Goal: Transaction & Acquisition: Book appointment/travel/reservation

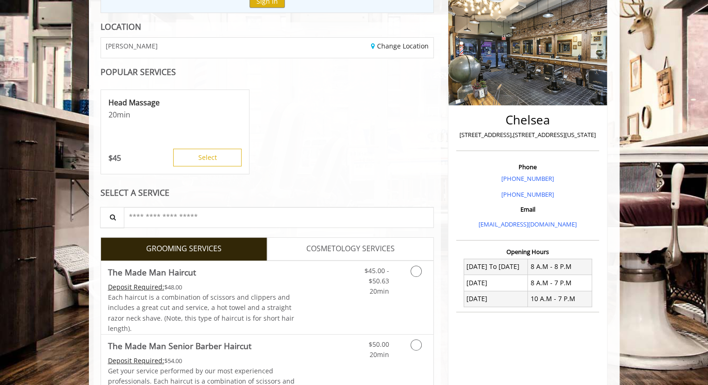
scroll to position [140, 0]
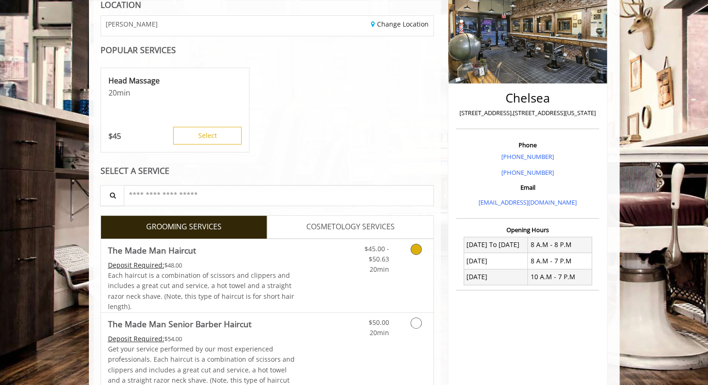
click at [417, 254] on link "Grooming services" at bounding box center [415, 257] width 24 height 36
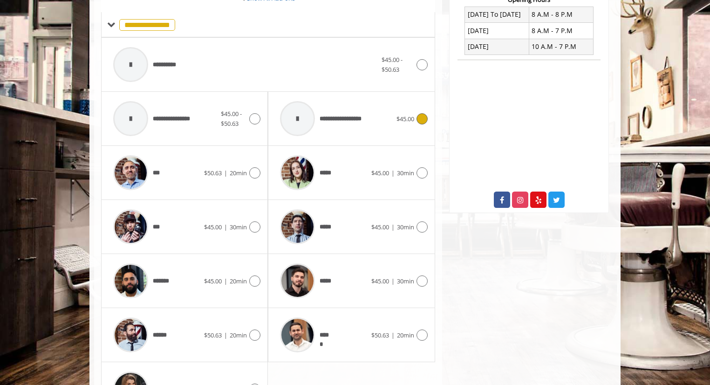
scroll to position [416, 0]
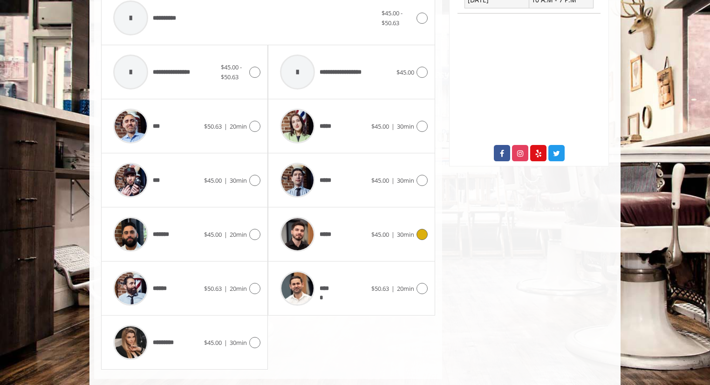
click at [423, 235] on icon at bounding box center [421, 234] width 11 height 11
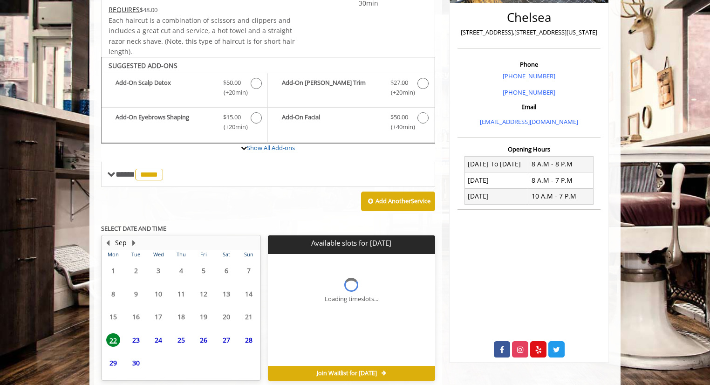
scroll to position [260, 0]
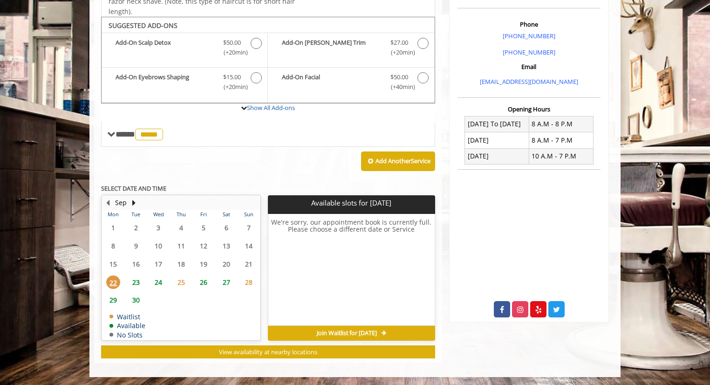
click at [270, 167] on div "Add Another Service" at bounding box center [268, 161] width 334 height 29
click at [133, 280] on span "23" at bounding box center [136, 282] width 14 height 14
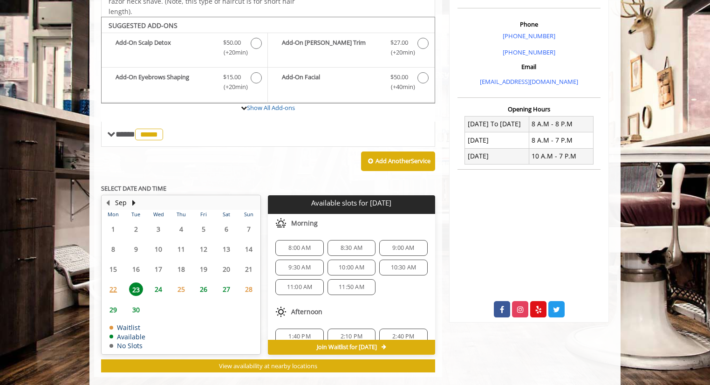
scroll to position [274, 0]
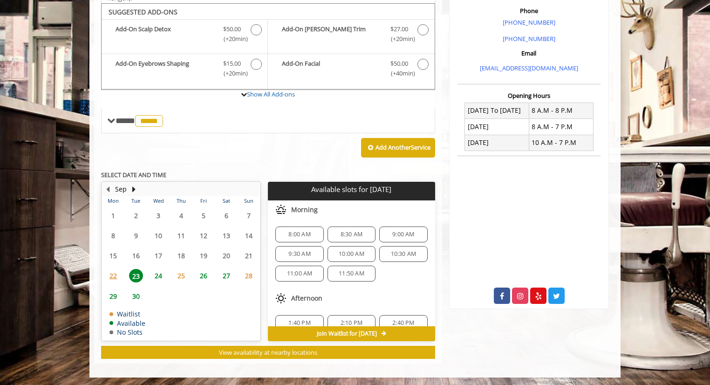
click at [116, 278] on span "22" at bounding box center [113, 276] width 14 height 14
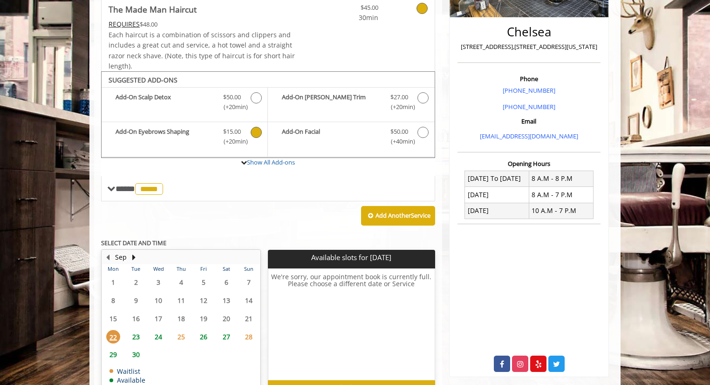
scroll to position [260, 0]
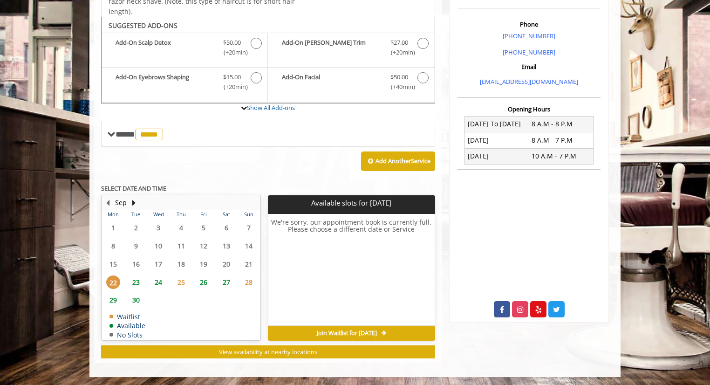
click at [133, 282] on span "23" at bounding box center [136, 282] width 14 height 14
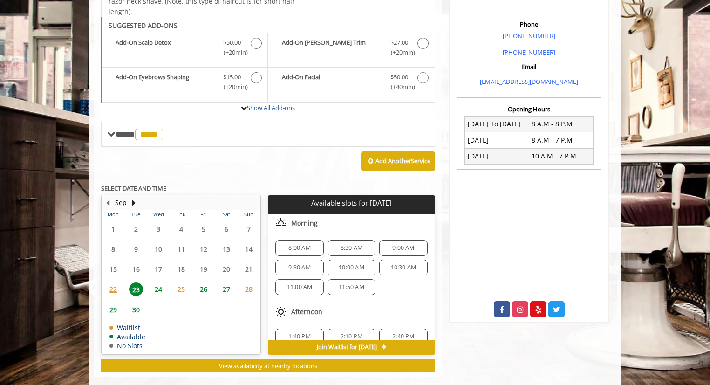
scroll to position [274, 0]
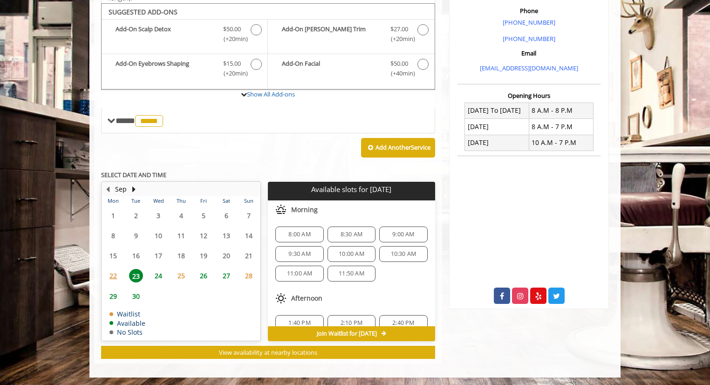
click at [203, 275] on span "26" at bounding box center [204, 276] width 14 height 14
click at [159, 275] on span "24" at bounding box center [158, 276] width 14 height 14
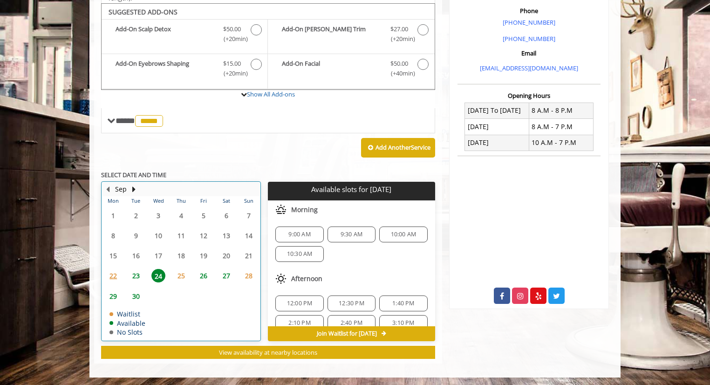
click at [144, 274] on div "23" at bounding box center [135, 276] width 19 height 14
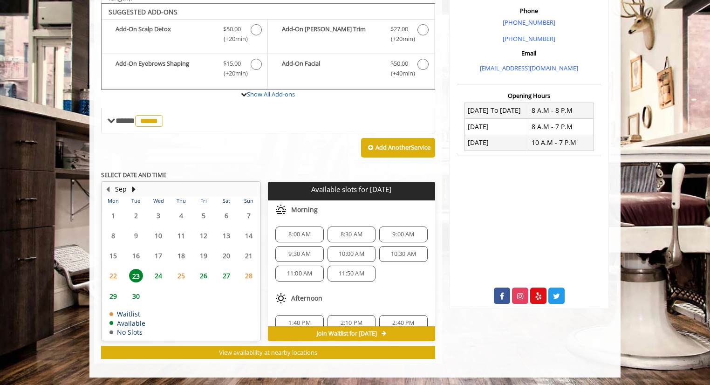
click at [341, 234] on span "8:30 AM" at bounding box center [351, 234] width 22 height 7
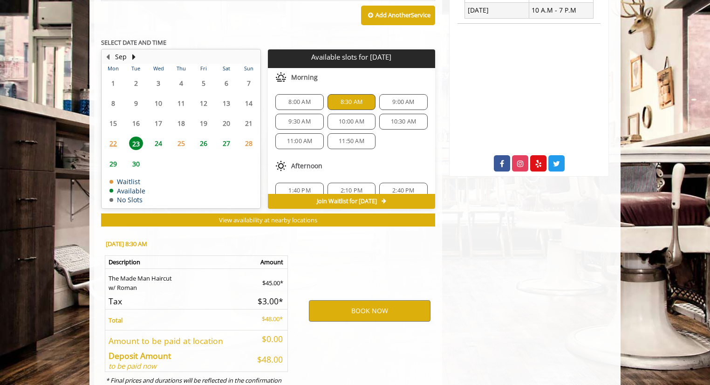
scroll to position [442, 0]
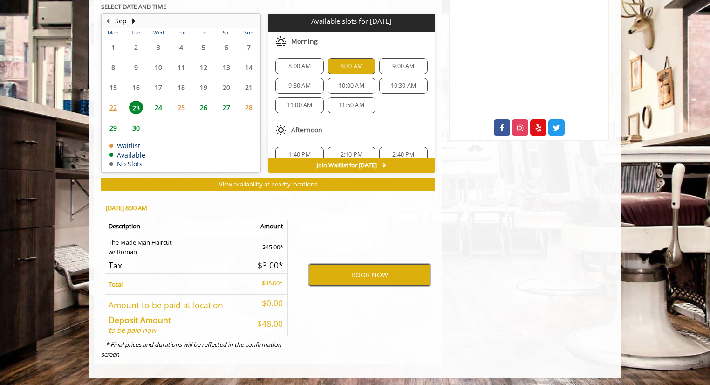
click at [357, 276] on button "BOOK NOW" at bounding box center [370, 274] width 122 height 21
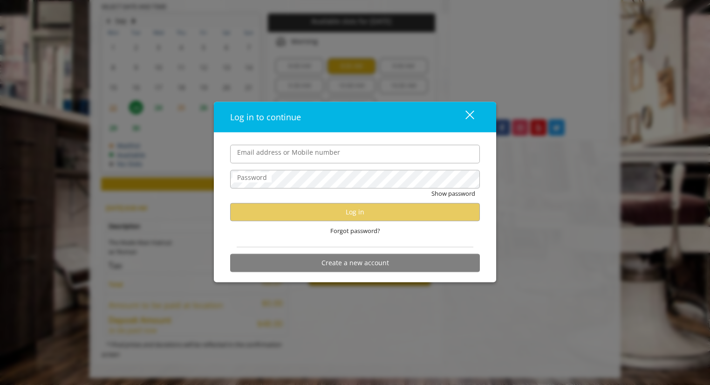
type input "**********"
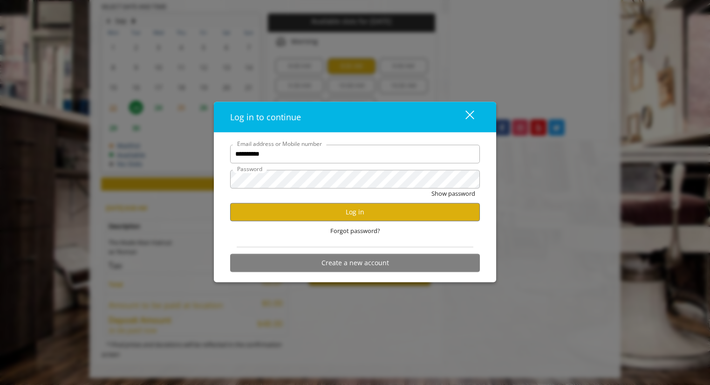
scroll to position [0, 0]
click at [442, 192] on button "Show password" at bounding box center [453, 193] width 44 height 10
click at [387, 214] on button "Log in" at bounding box center [355, 212] width 250 height 18
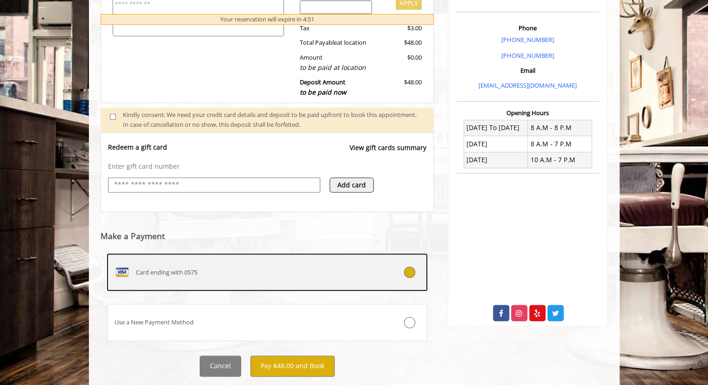
scroll to position [280, 0]
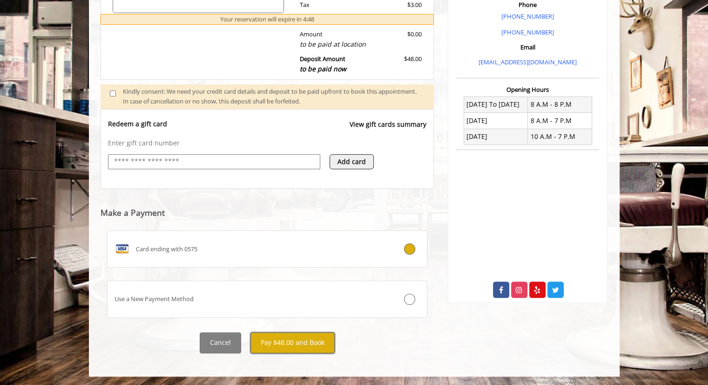
click at [304, 346] on button "Pay $48.00 and Book" at bounding box center [293, 342] width 84 height 21
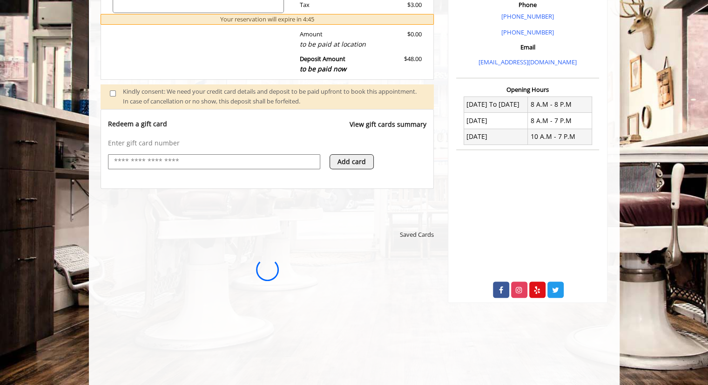
scroll to position [0, 0]
